Goal: Task Accomplishment & Management: Manage account settings

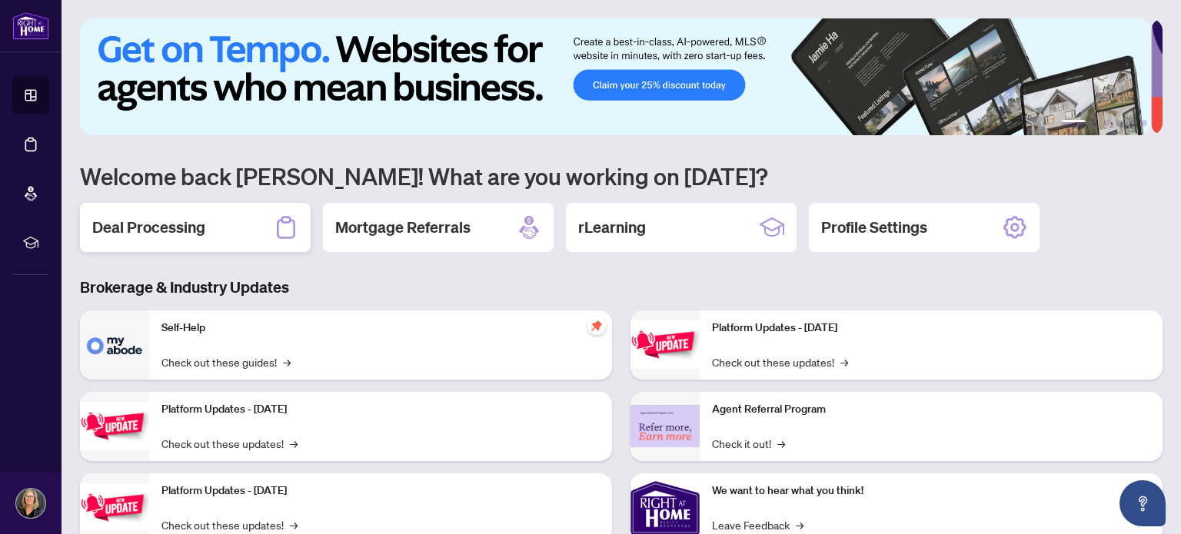
click at [152, 226] on h2 "Deal Processing" at bounding box center [148, 228] width 113 height 22
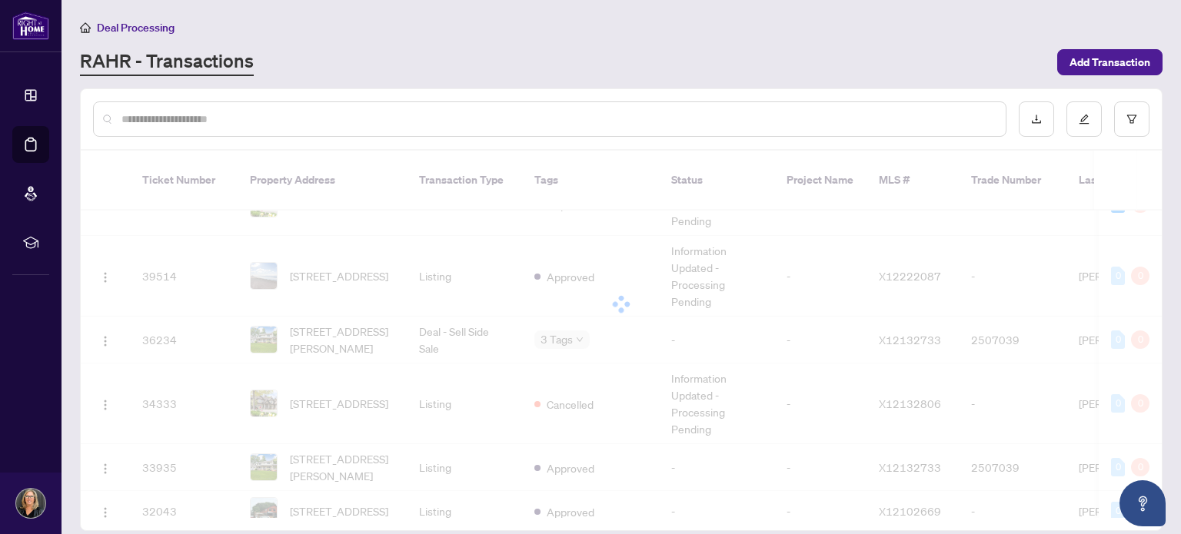
scroll to position [1021, 0]
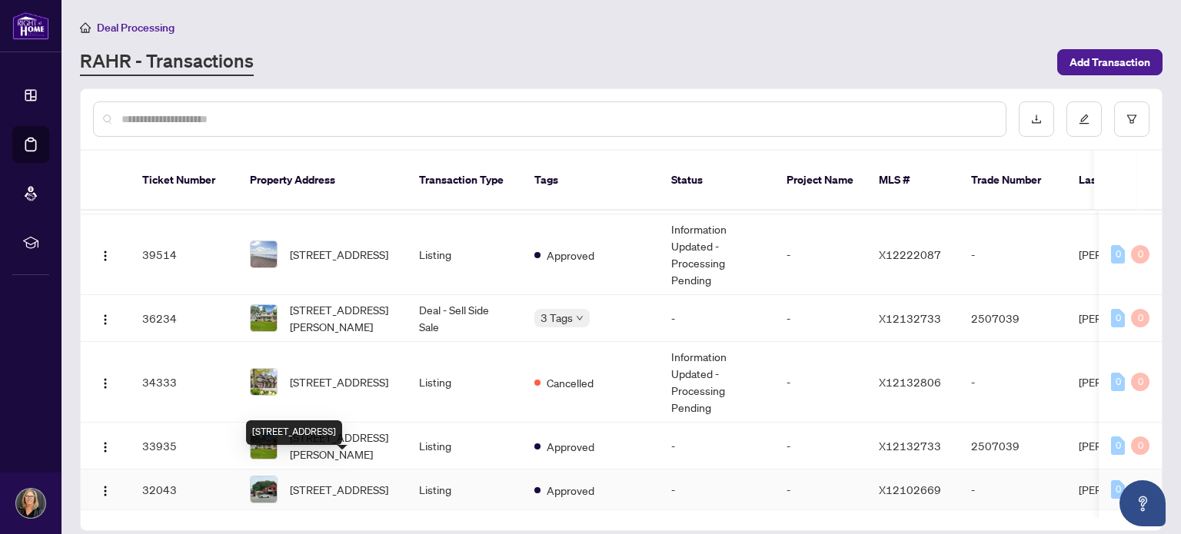
click at [328, 481] on span "[STREET_ADDRESS]" at bounding box center [339, 489] width 98 height 17
click at [328, 462] on main "Deal Processing [PERSON_NAME] - Transactions Add Transaction Ticket Number Prop…" at bounding box center [621, 267] width 1119 height 534
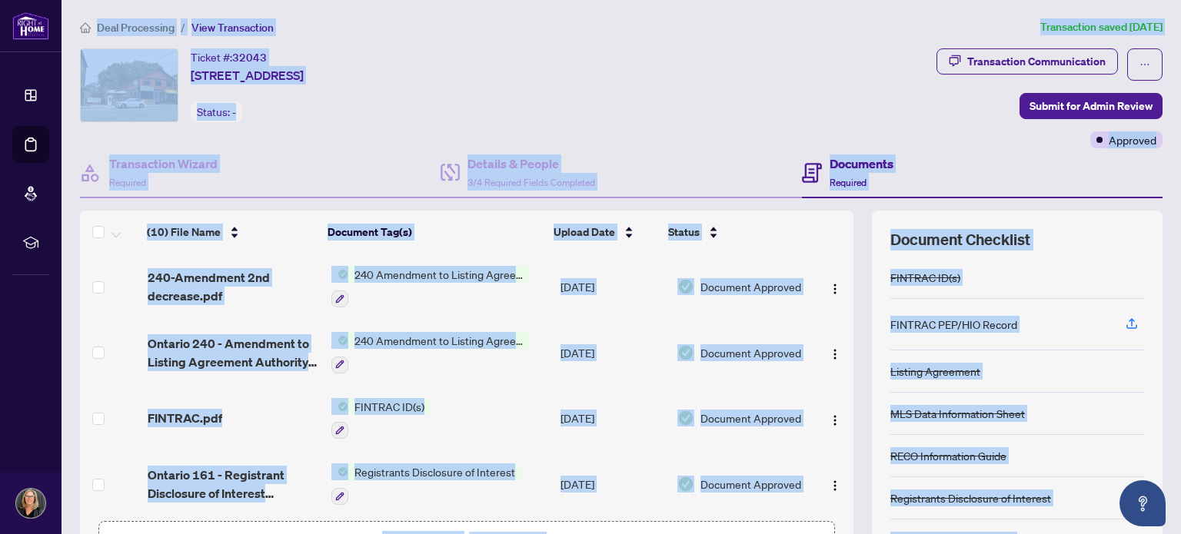
click at [646, 107] on div "Ticket #: 32043 [STREET_ADDRESS] Status: -" at bounding box center [505, 85] width 850 height 74
click at [716, 101] on div "Ticket #: 32043 [STREET_ADDRESS] Status: -" at bounding box center [505, 85] width 850 height 74
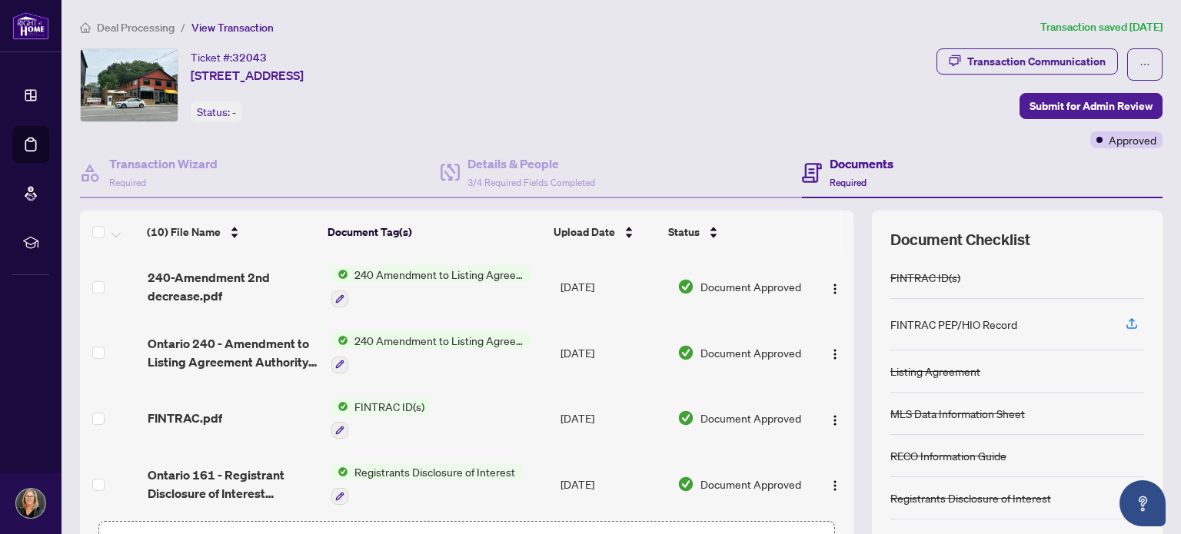
click at [835, 159] on h4 "Documents" at bounding box center [862, 164] width 64 height 18
click at [843, 161] on h4 "Documents" at bounding box center [862, 164] width 64 height 18
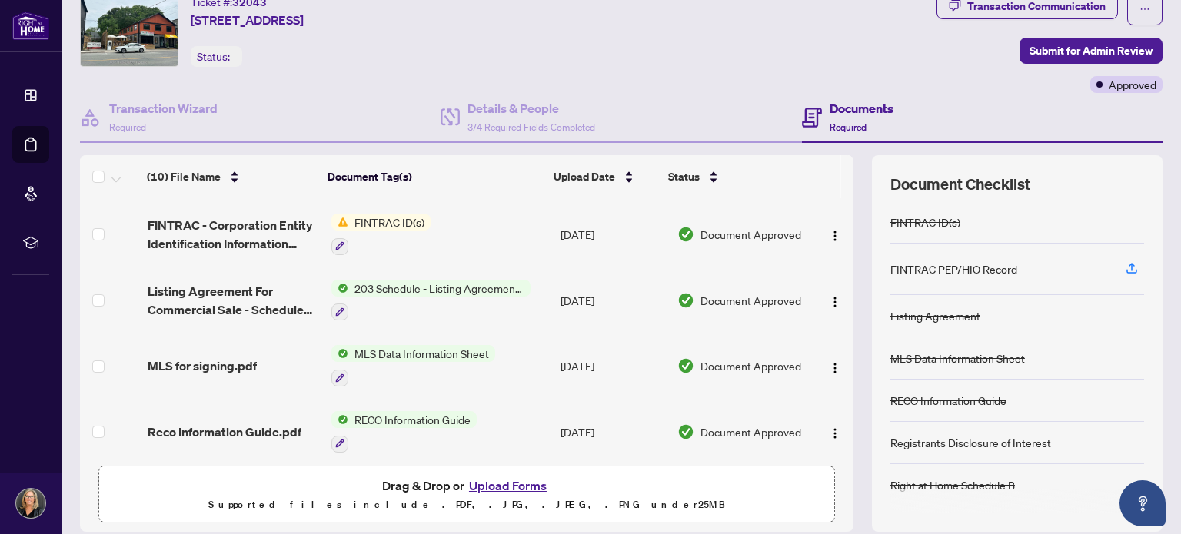
scroll to position [108, 0]
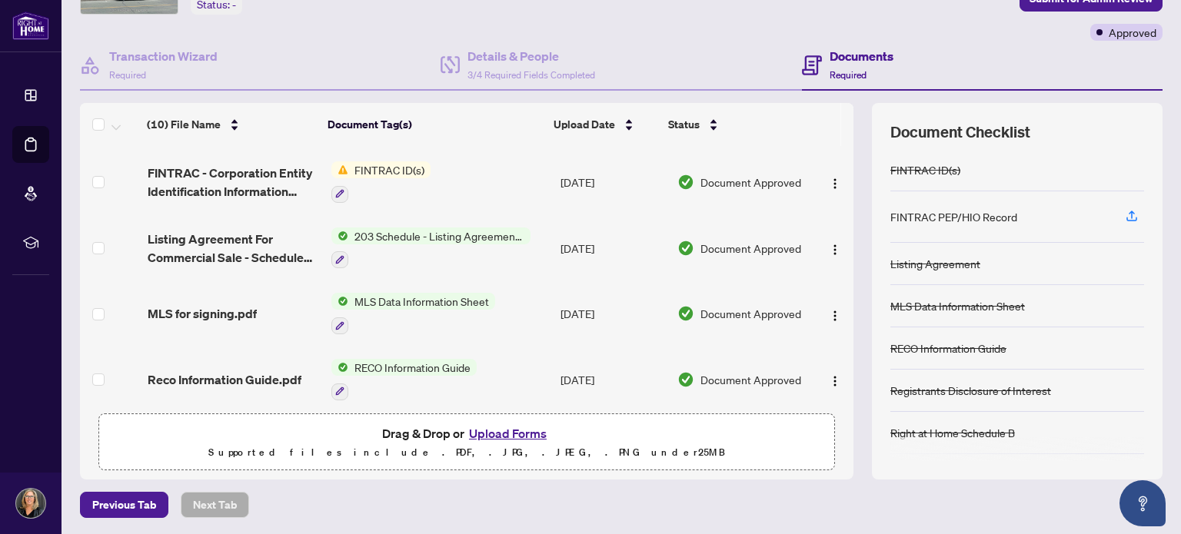
click at [484, 435] on button "Upload Forms" at bounding box center [507, 434] width 87 height 20
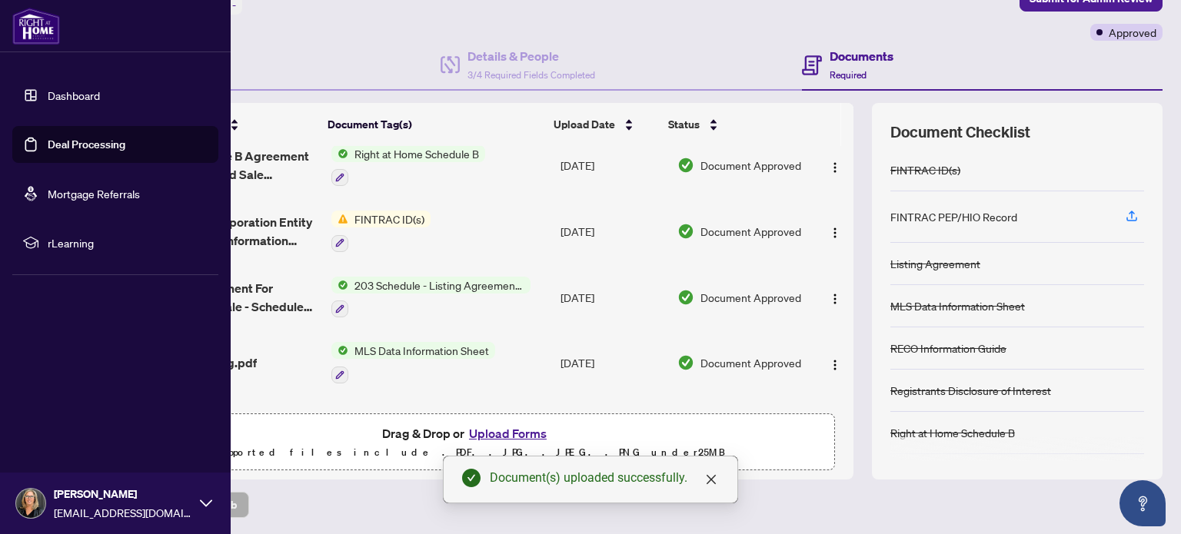
click at [78, 93] on link "Dashboard" at bounding box center [74, 95] width 52 height 14
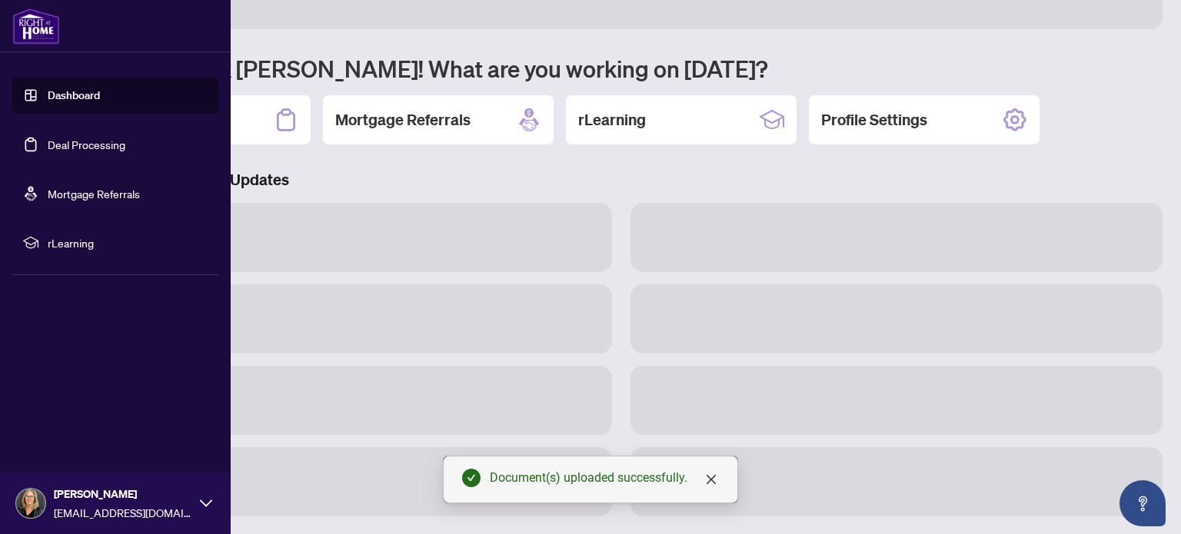
scroll to position [106, 0]
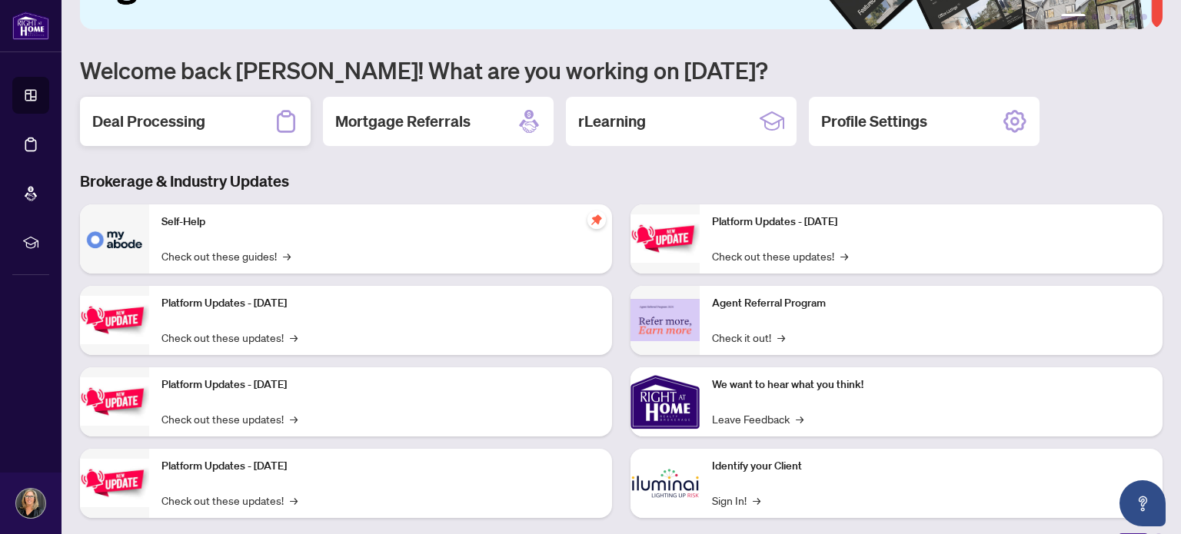
click at [171, 118] on h2 "Deal Processing" at bounding box center [148, 122] width 113 height 22
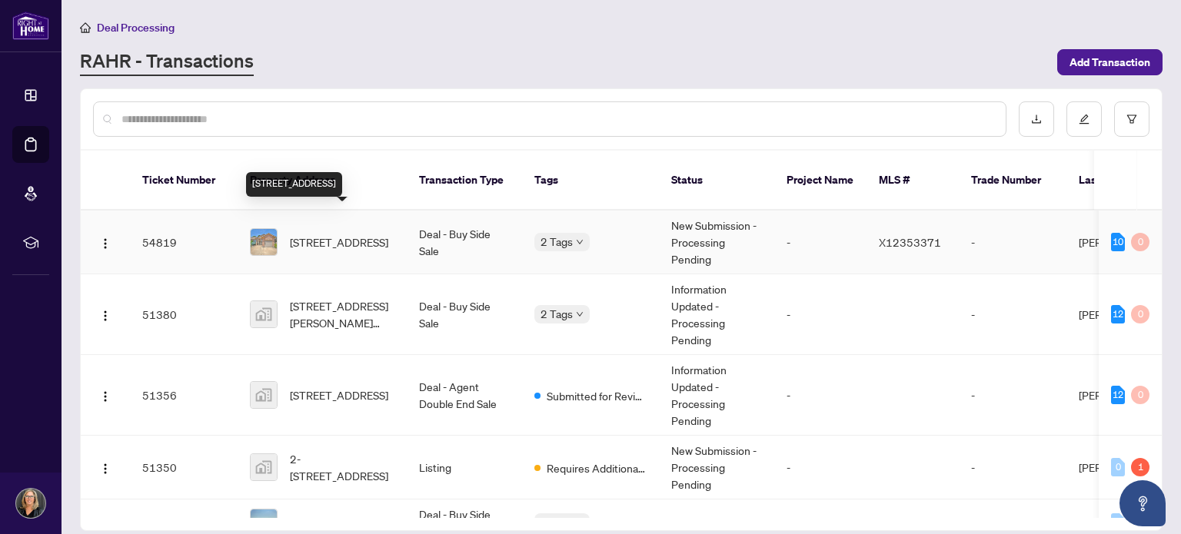
click at [347, 234] on span "[STREET_ADDRESS]" at bounding box center [339, 242] width 98 height 17
